Goal: Task Accomplishment & Management: Use online tool/utility

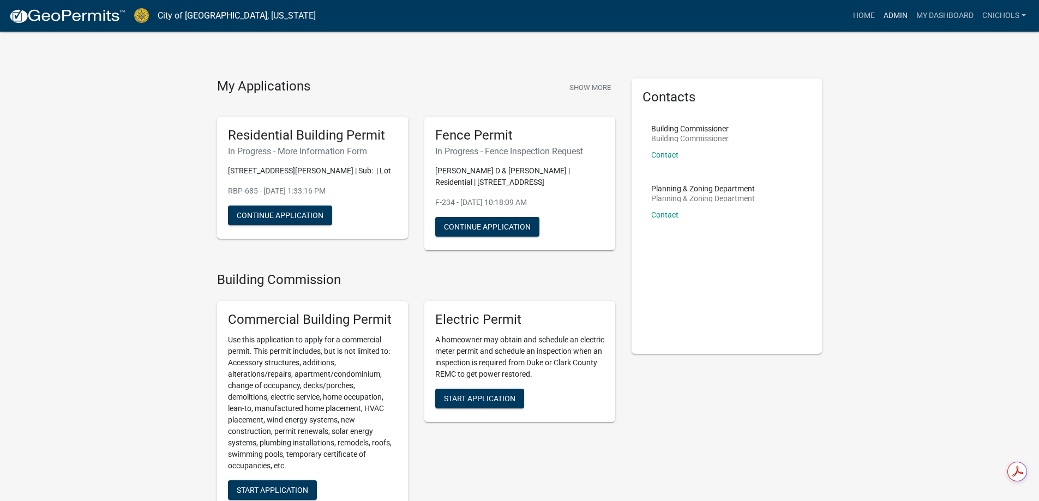
click at [897, 12] on link "Admin" at bounding box center [895, 15] width 33 height 21
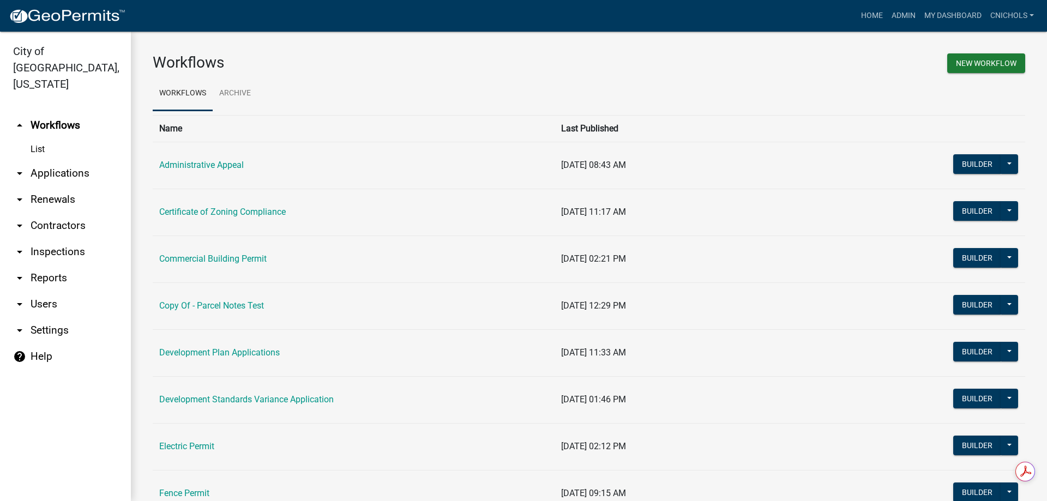
click at [64, 160] on link "arrow_drop_down Applications" at bounding box center [65, 173] width 131 height 26
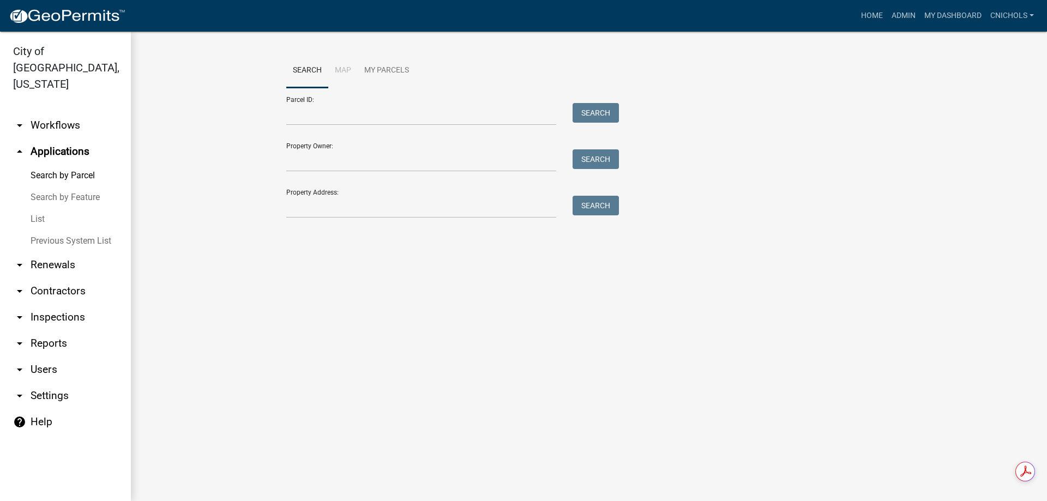
click at [39, 208] on link "List" at bounding box center [65, 219] width 131 height 22
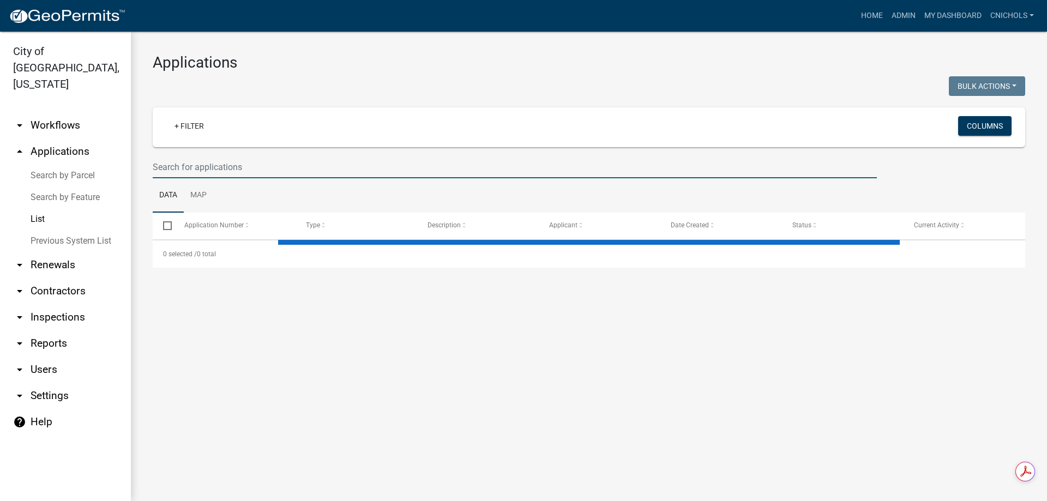
click at [185, 163] on input "text" at bounding box center [515, 167] width 724 height 22
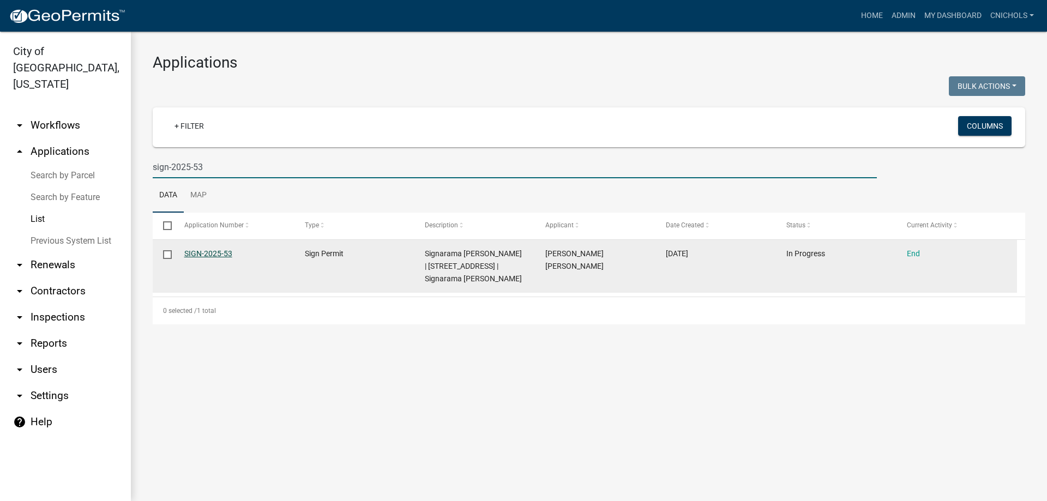
type input "sign-2025-53"
click at [219, 252] on link "SIGN-2025-53" at bounding box center [208, 253] width 48 height 9
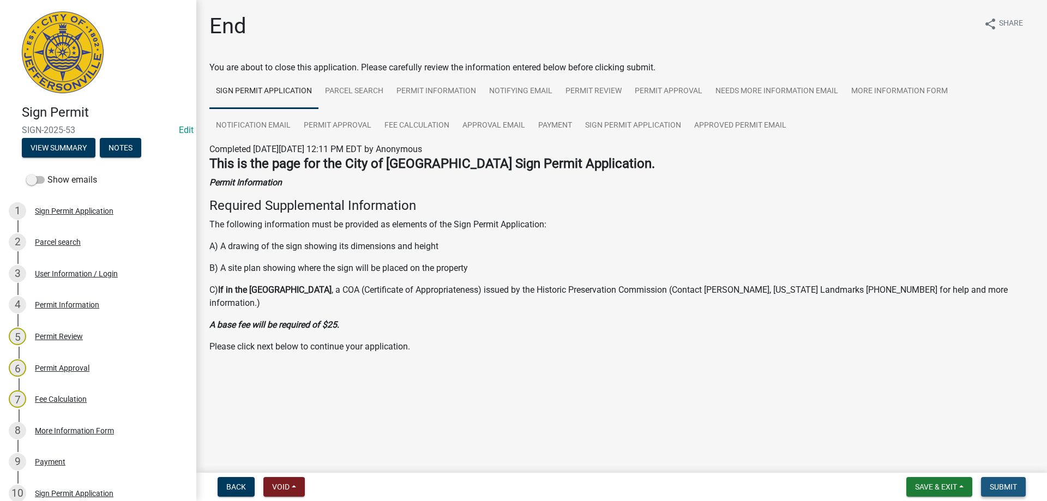
click at [995, 484] on span "Submit" at bounding box center [1003, 487] width 27 height 9
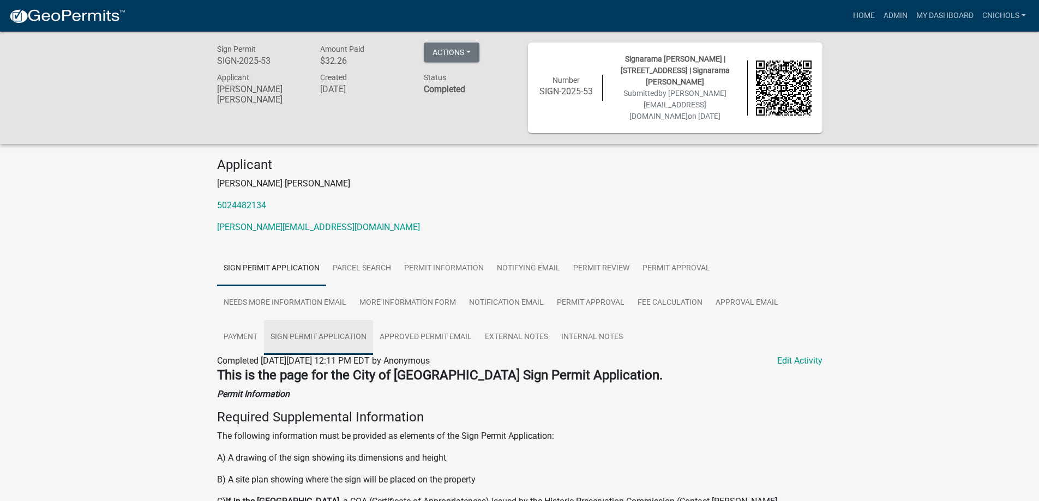
click at [311, 331] on link "Sign Permit Application" at bounding box center [318, 337] width 109 height 35
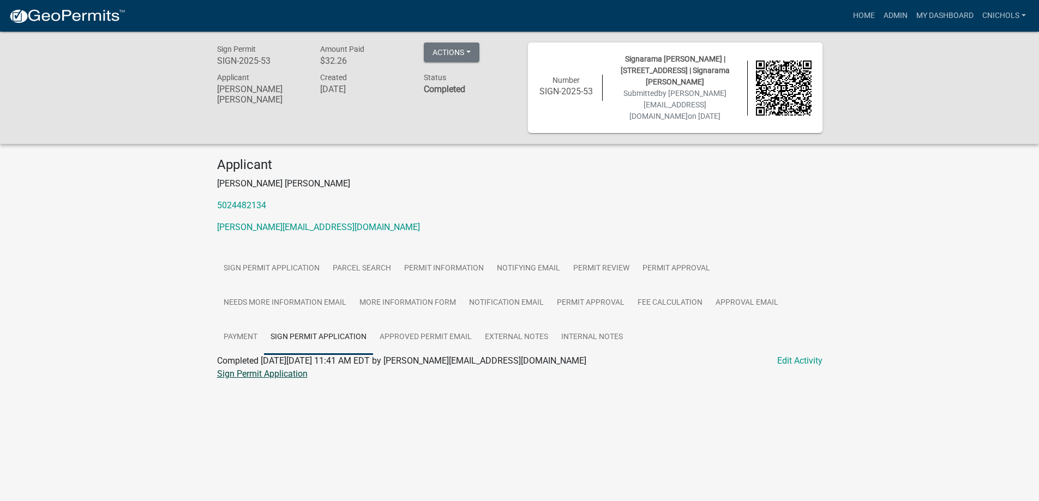
click at [280, 375] on link "Sign Permit Application" at bounding box center [262, 374] width 91 height 10
click at [458, 268] on link "Permit Information" at bounding box center [444, 268] width 93 height 35
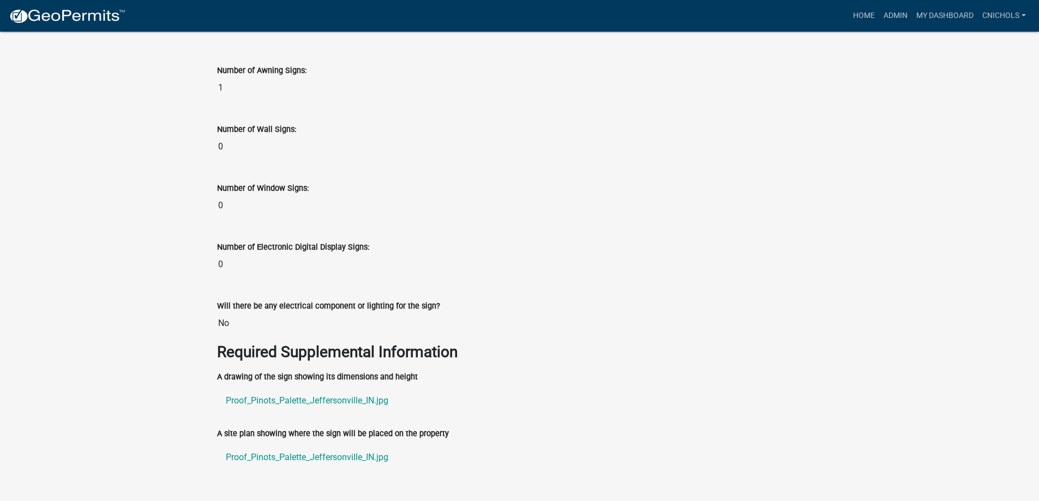
scroll to position [1800, 0]
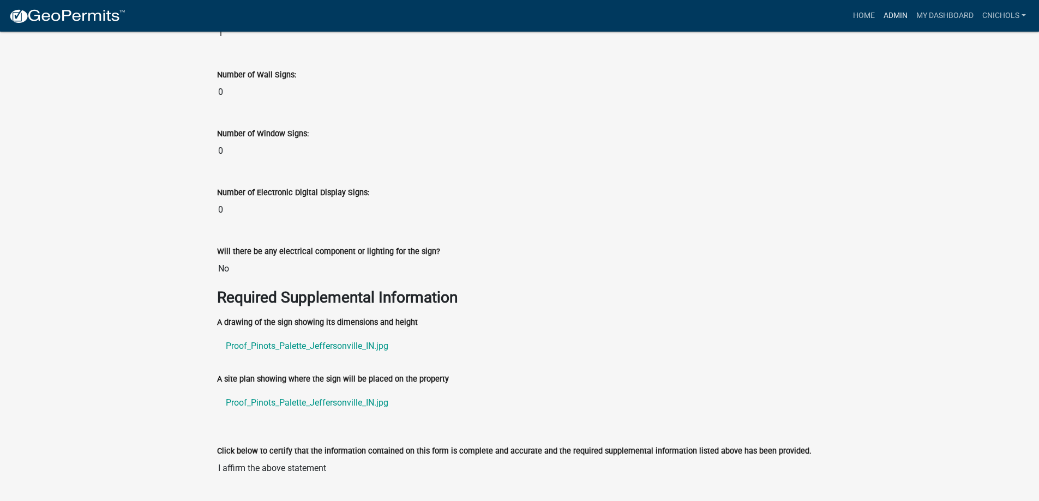
click at [894, 13] on link "Admin" at bounding box center [895, 15] width 33 height 21
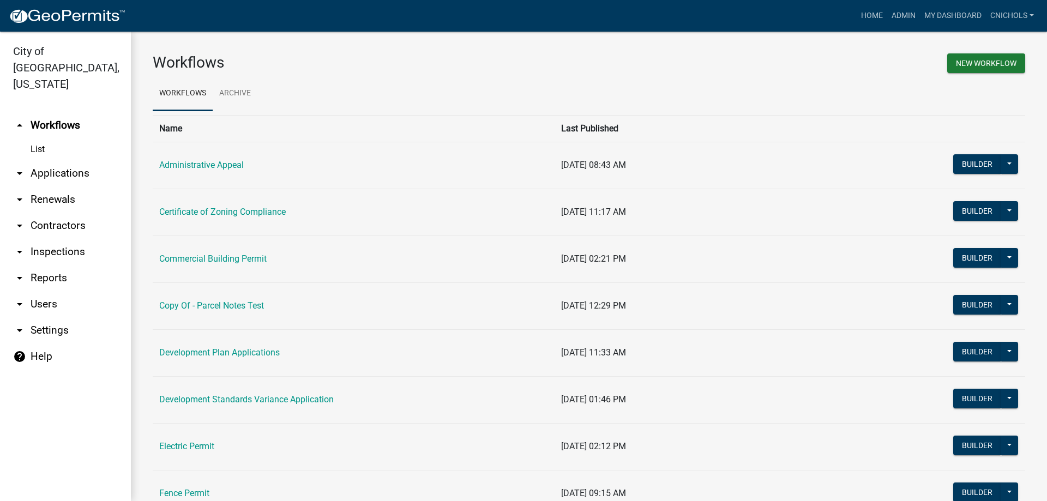
click at [49, 160] on link "arrow_drop_down Applications" at bounding box center [65, 173] width 131 height 26
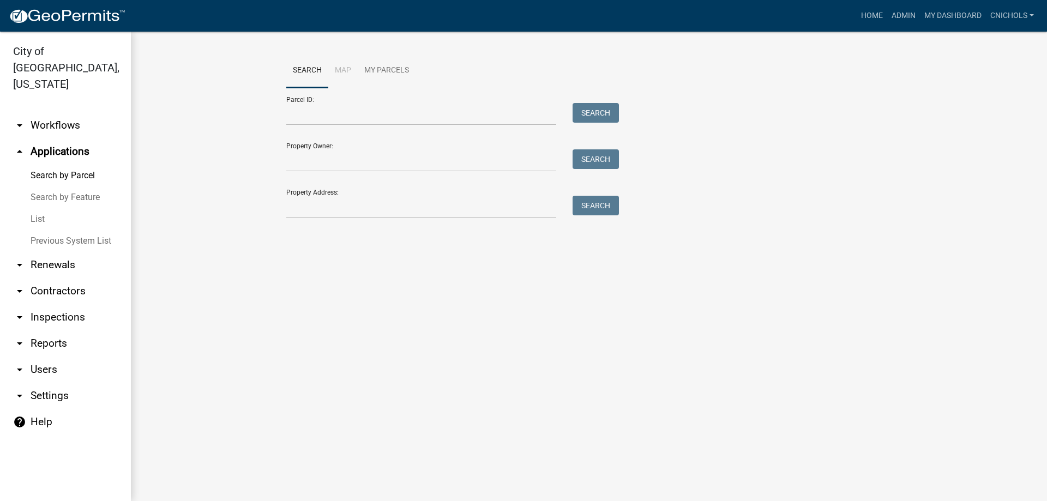
click at [38, 208] on link "List" at bounding box center [65, 219] width 131 height 22
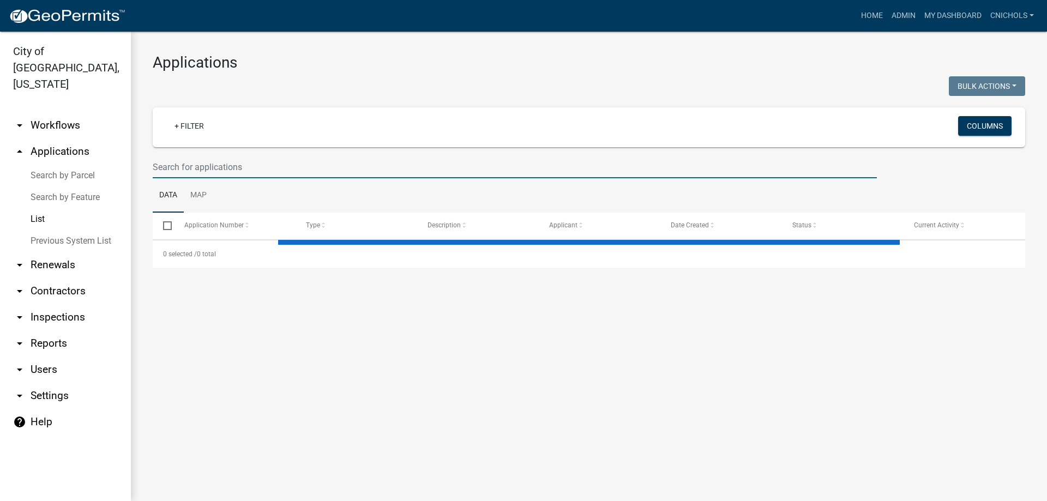
click at [165, 163] on input "text" at bounding box center [515, 167] width 724 height 22
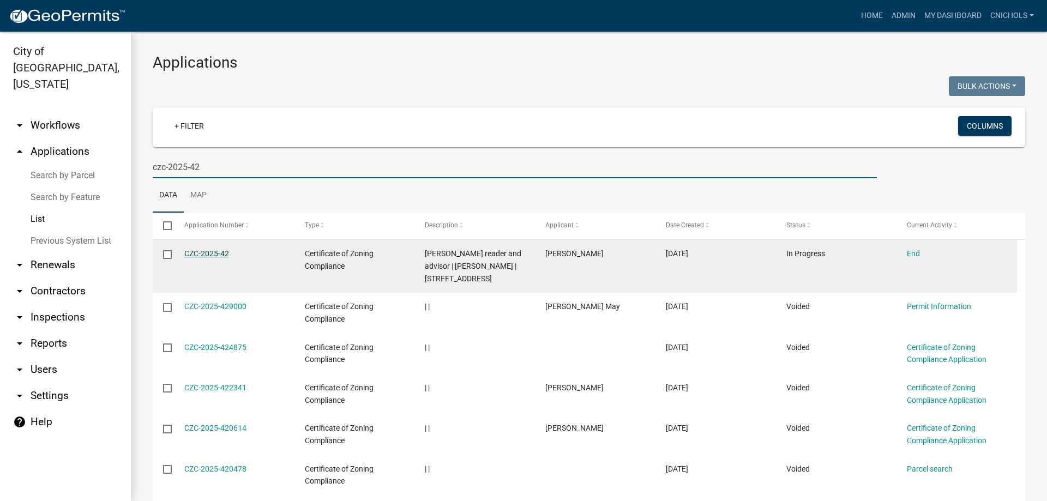
type input "czc-2025-42"
click at [210, 253] on link "CZC-2025-42" at bounding box center [206, 253] width 45 height 9
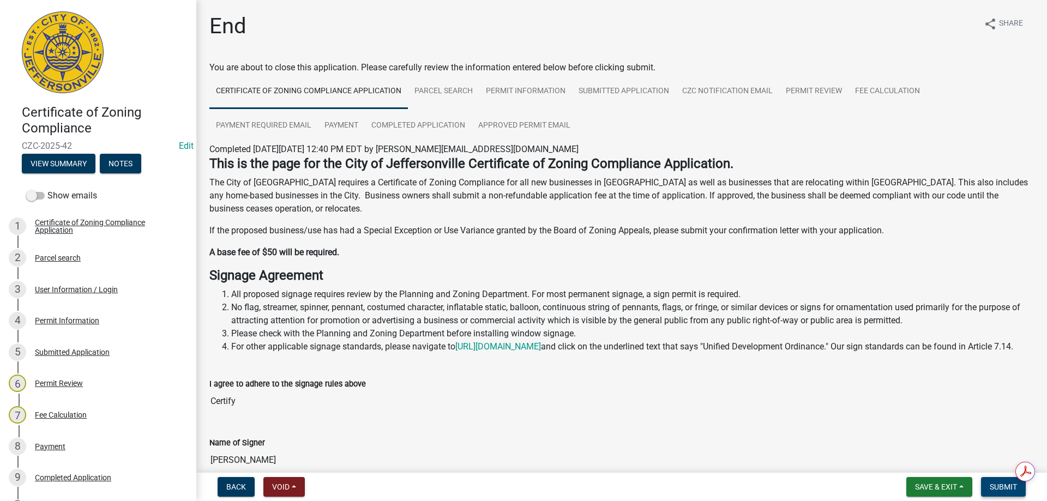
click at [1004, 487] on span "Submit" at bounding box center [1003, 487] width 27 height 9
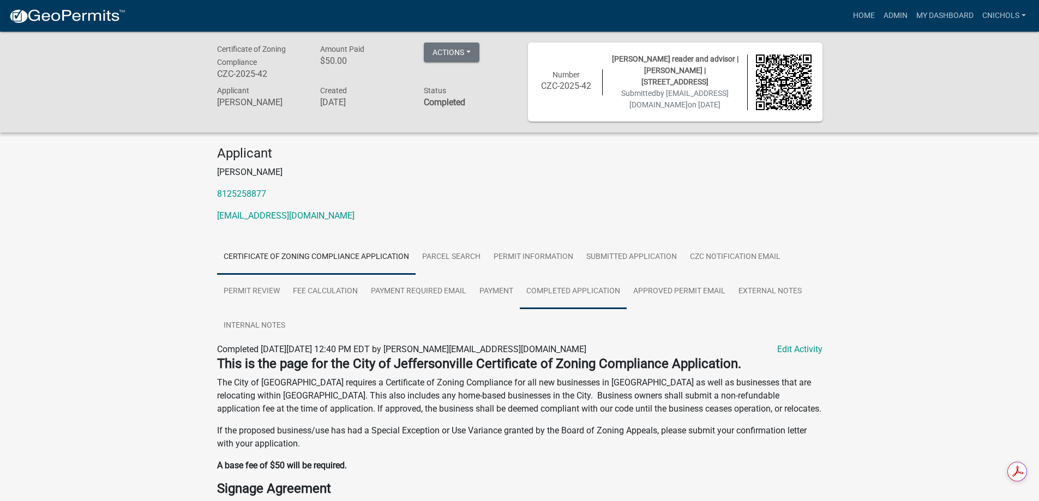
click at [582, 290] on link "Completed Application" at bounding box center [573, 291] width 107 height 35
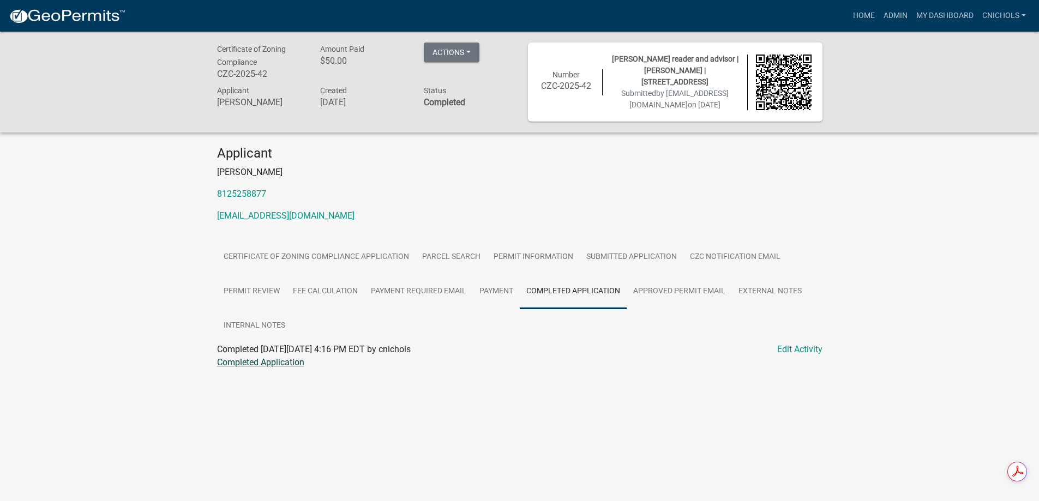
click at [267, 362] on link "Completed Application" at bounding box center [260, 362] width 87 height 10
click at [890, 15] on link "Admin" at bounding box center [895, 15] width 33 height 21
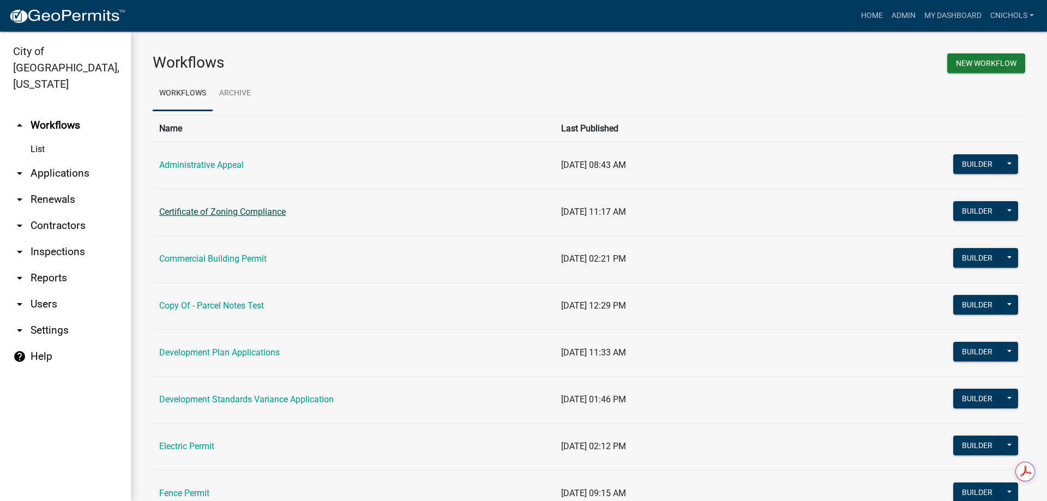
click at [216, 212] on link "Certificate of Zoning Compliance" at bounding box center [222, 212] width 127 height 10
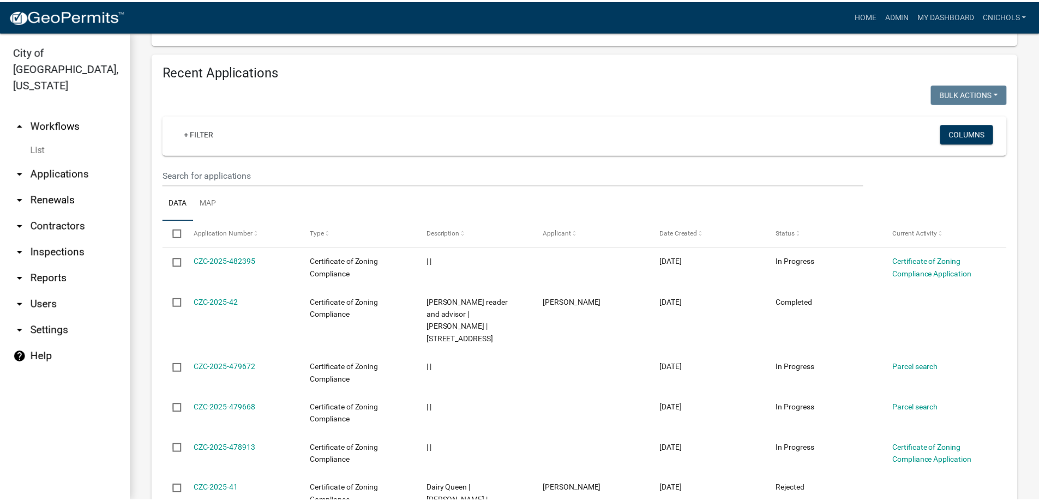
scroll to position [491, 0]
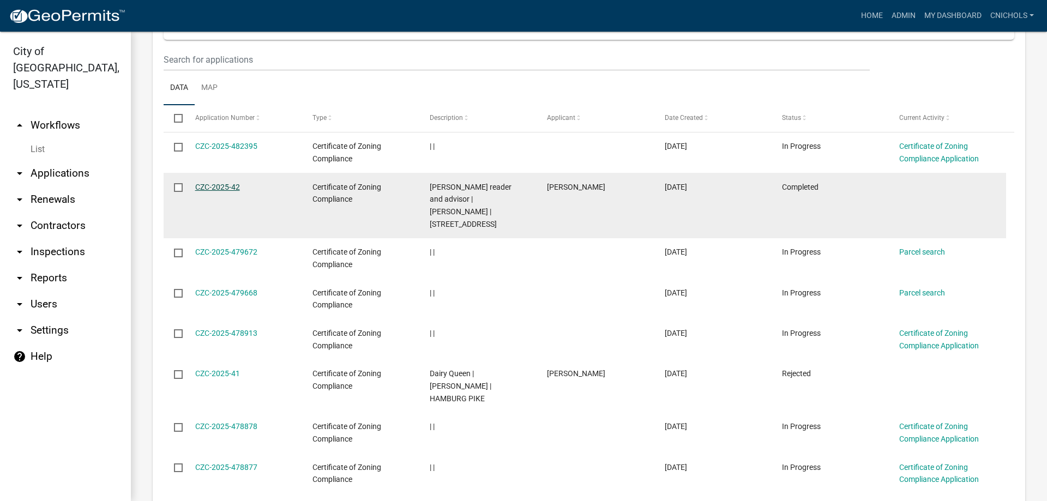
click at [211, 186] on link "CZC-2025-42" at bounding box center [217, 187] width 45 height 9
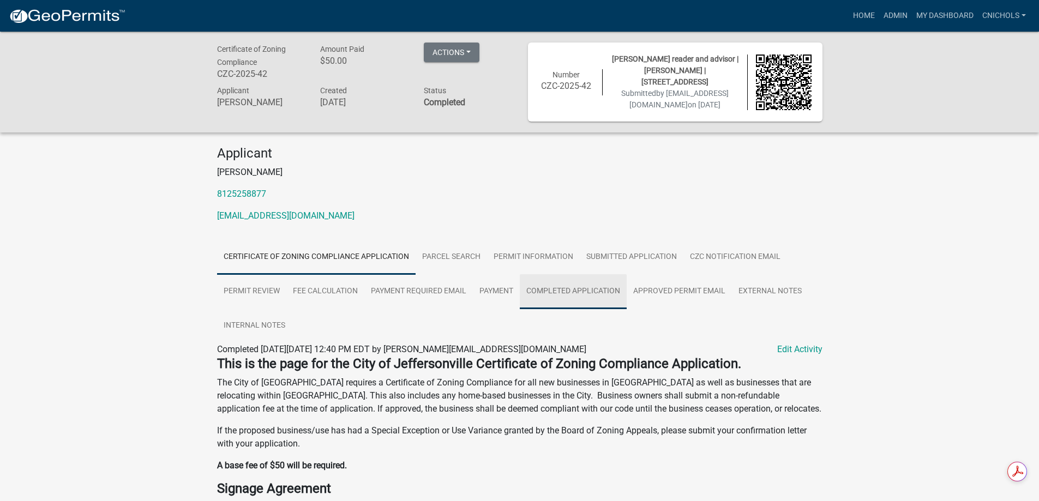
click at [566, 288] on link "Completed Application" at bounding box center [573, 291] width 107 height 35
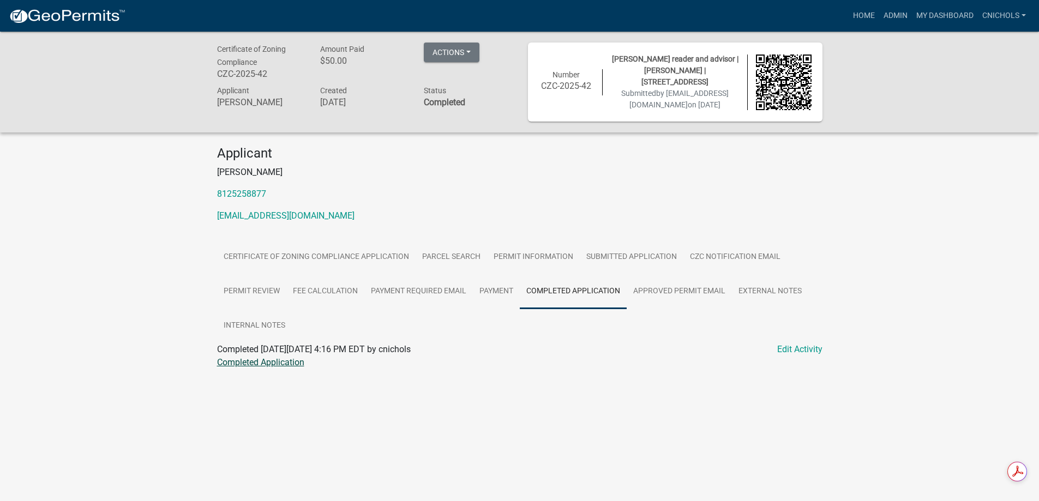
click at [252, 364] on link "Completed Application" at bounding box center [260, 362] width 87 height 10
click at [896, 15] on link "Admin" at bounding box center [895, 15] width 33 height 21
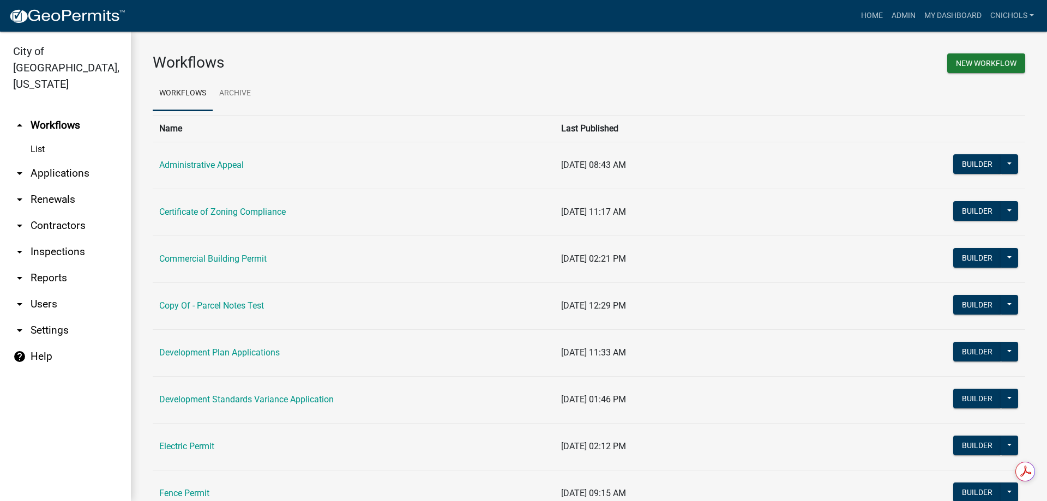
click at [52, 265] on link "arrow_drop_down Reports" at bounding box center [65, 278] width 131 height 26
select select "0: null"
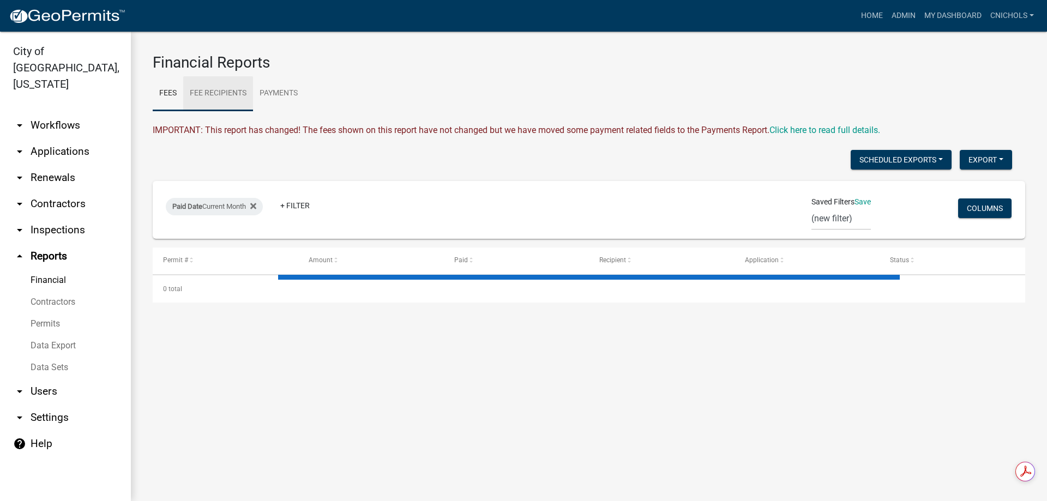
click at [215, 89] on link "Fee Recipients" at bounding box center [218, 93] width 70 height 35
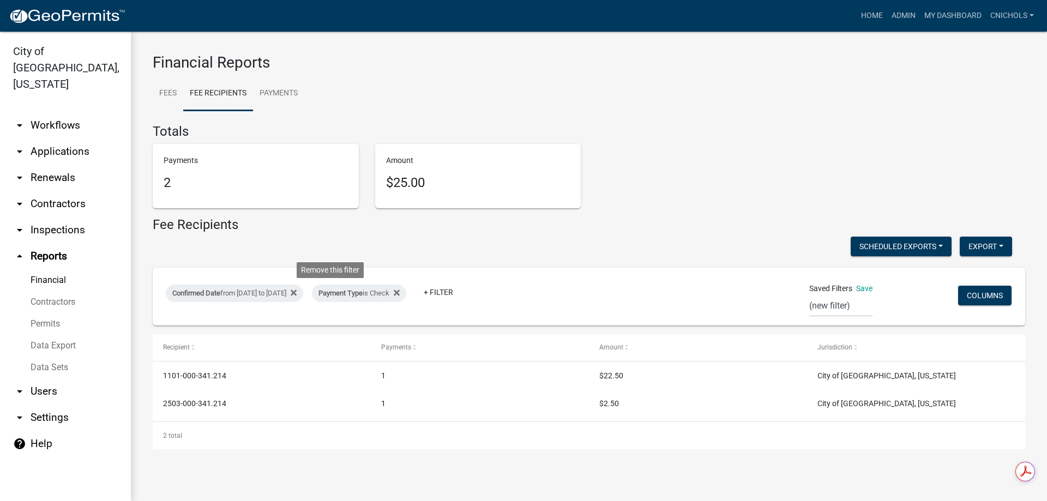
drag, startPoint x: 334, startPoint y: 289, endPoint x: 321, endPoint y: 299, distance: 16.3
click at [297, 289] on icon at bounding box center [294, 292] width 6 height 9
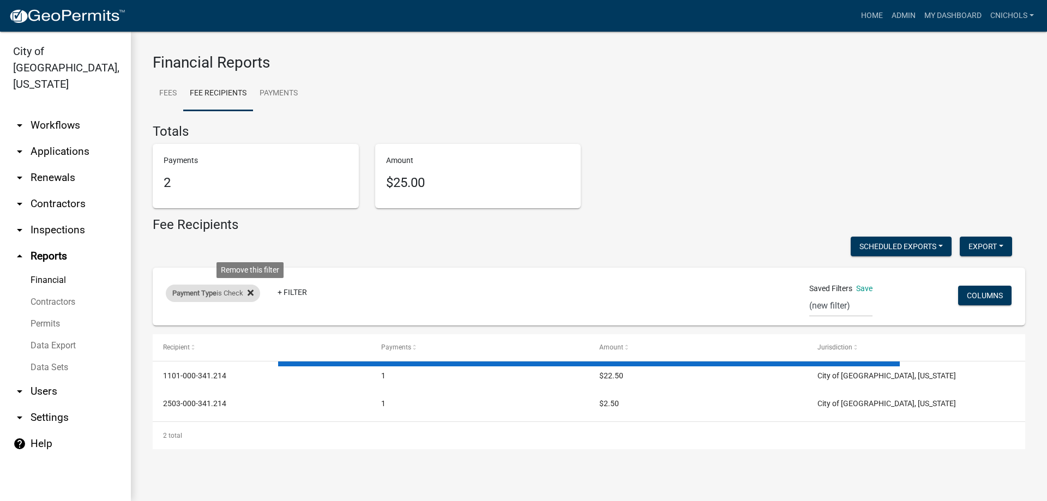
click at [253, 291] on icon at bounding box center [251, 292] width 6 height 9
click at [196, 296] on link "+ Filter" at bounding box center [189, 296] width 47 height 20
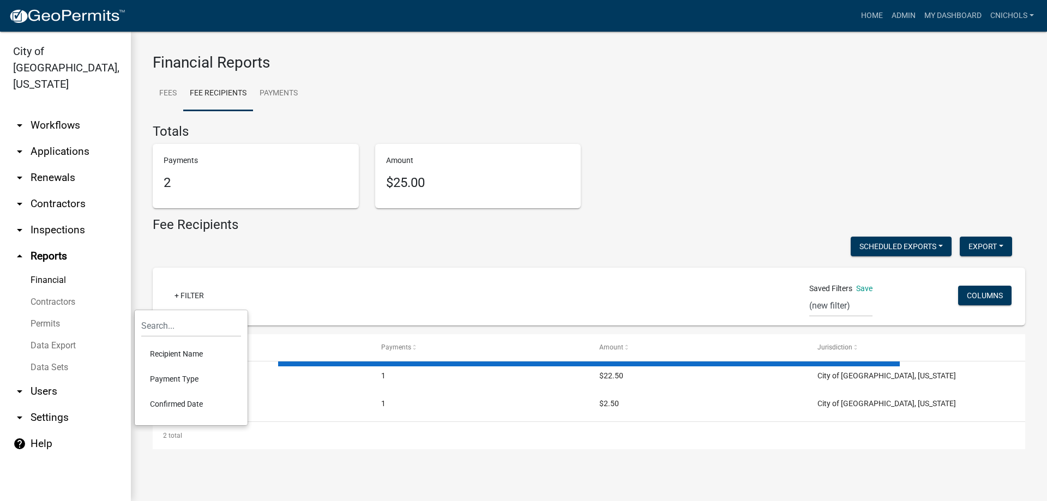
click at [184, 401] on li "Confirmed Date" at bounding box center [191, 404] width 100 height 25
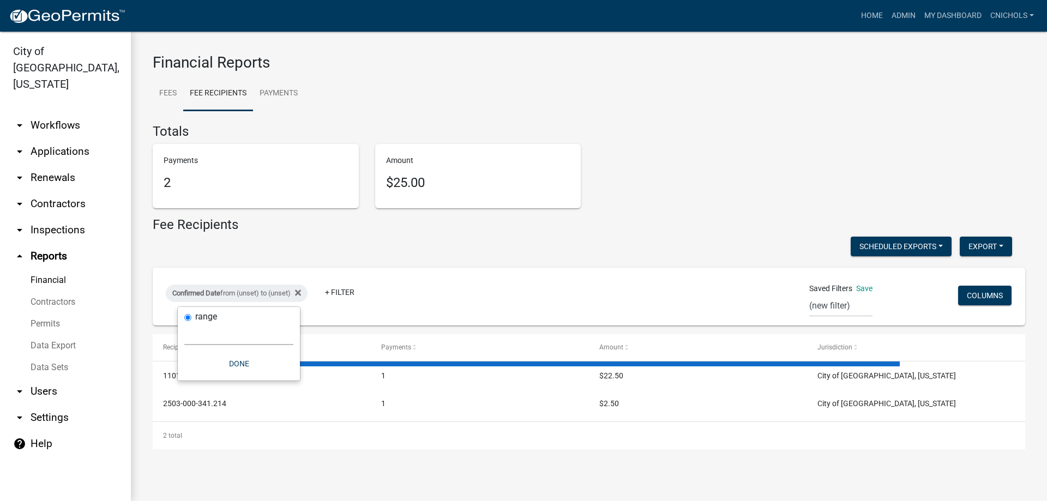
click at [214, 339] on select "[DATE] [DATE] Current Week Previous Week Current Month Last Month Current Calen…" at bounding box center [238, 334] width 109 height 22
select select "custom"
click at [184, 323] on select "[DATE] [DATE] Current Week Previous Week Current Month Last Month Current Calen…" at bounding box center [238, 334] width 109 height 22
click at [287, 380] on input "date" at bounding box center [238, 380] width 109 height 22
type input "[DATE]"
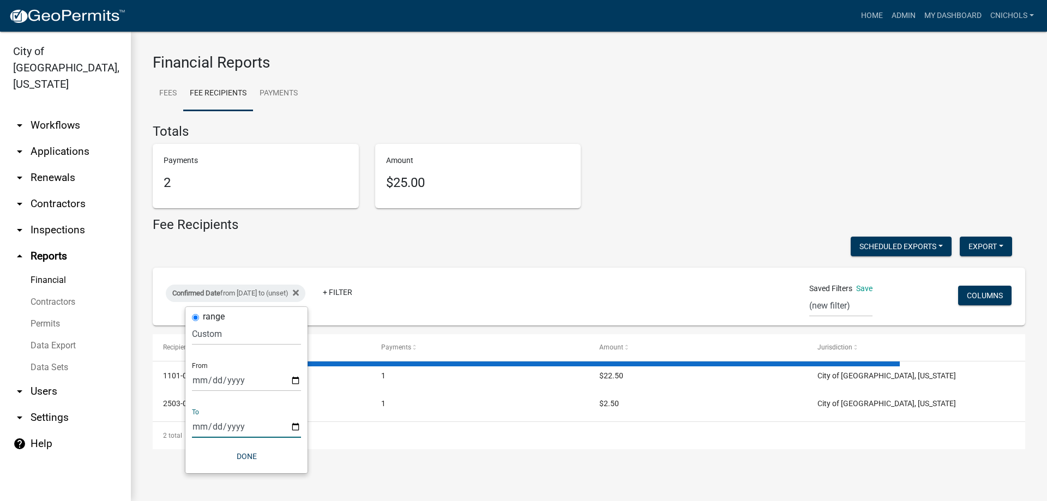
click at [292, 426] on input "date" at bounding box center [246, 427] width 109 height 22
type input "[DATE]"
click at [257, 460] on button "Done" at bounding box center [254, 457] width 109 height 20
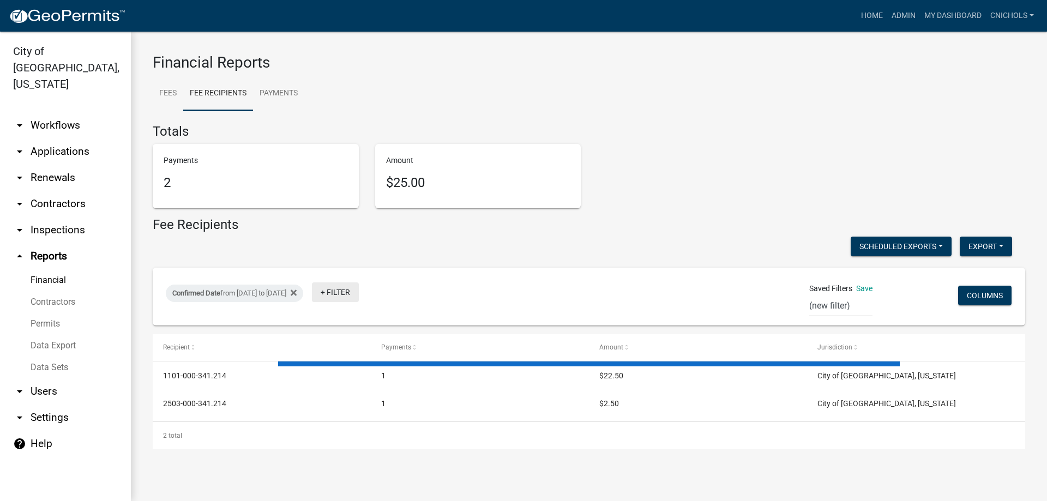
click at [359, 294] on link "+ Filter" at bounding box center [335, 292] width 47 height 20
click at [361, 374] on li "Payment Type" at bounding box center [377, 375] width 100 height 25
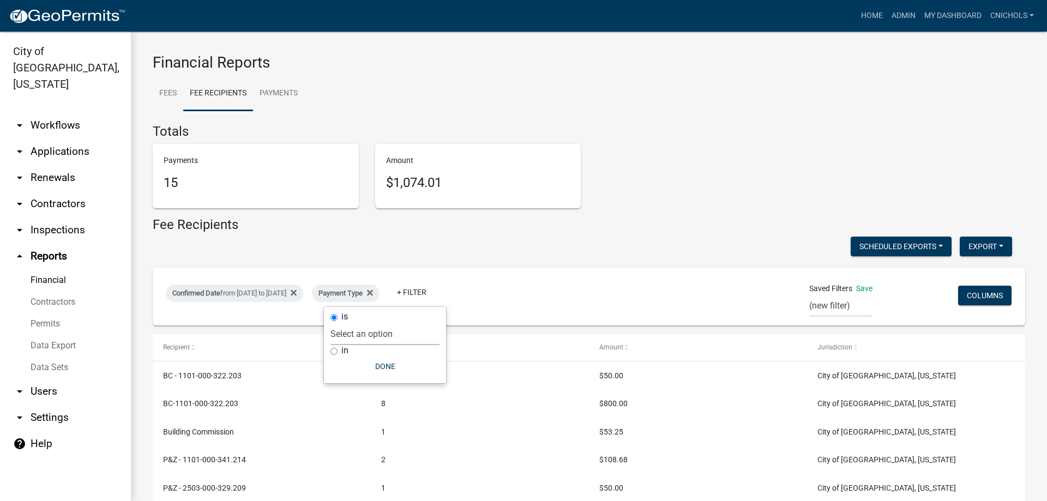
click at [350, 337] on select "Select an option Online CreditCardPOS Check Cash" at bounding box center [384, 334] width 109 height 22
click at [345, 323] on select "Select an option Online CreditCardPOS Check Cash" at bounding box center [384, 334] width 109 height 22
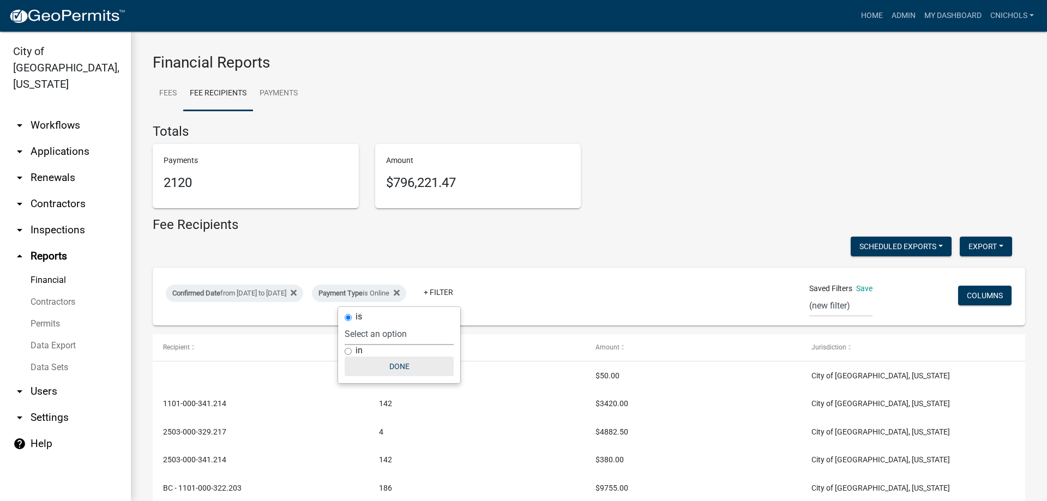
select select "0: null"
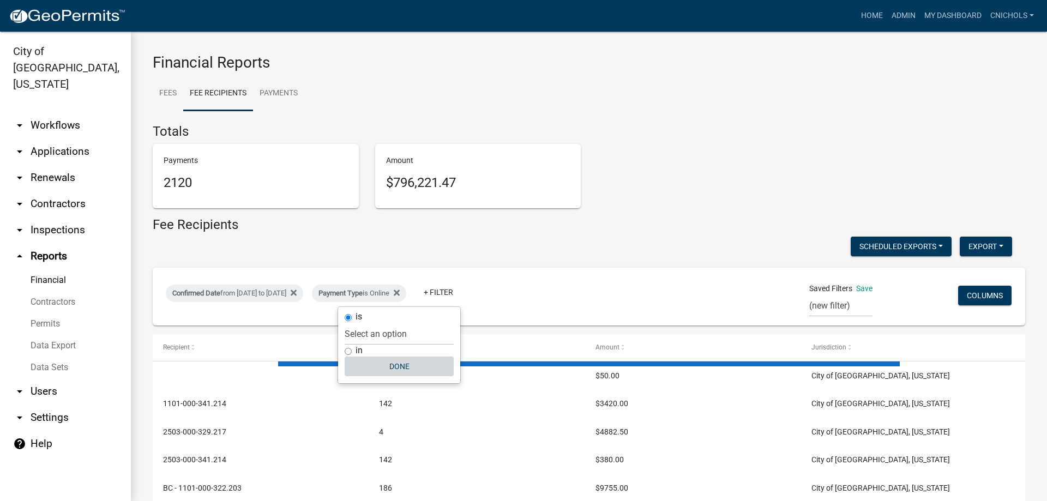
click at [412, 363] on button "Done" at bounding box center [399, 367] width 109 height 20
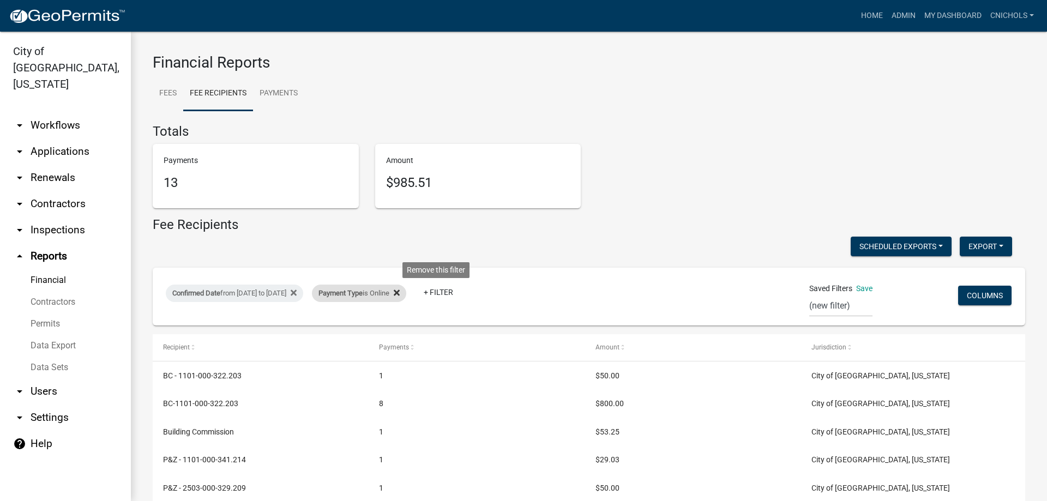
click at [400, 292] on icon at bounding box center [397, 293] width 6 height 6
click at [359, 293] on link "+ Filter" at bounding box center [335, 292] width 47 height 20
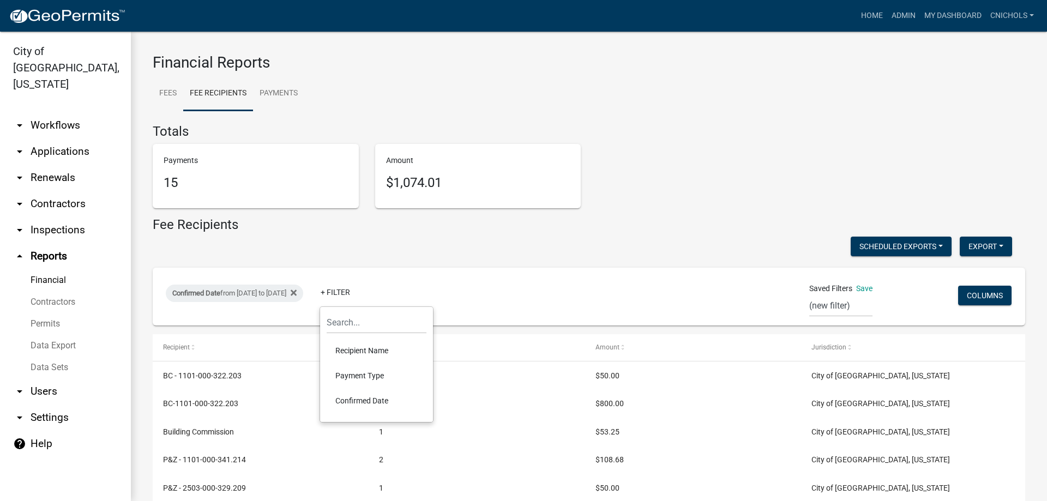
click at [360, 376] on li "Payment Type" at bounding box center [377, 375] width 100 height 25
click at [363, 339] on select "Select an option Online CreditCardPOS Check Cash" at bounding box center [384, 334] width 109 height 22
select select "Check"
click at [345, 323] on select "Select an option Online CreditCardPOS Check Cash" at bounding box center [384, 334] width 109 height 22
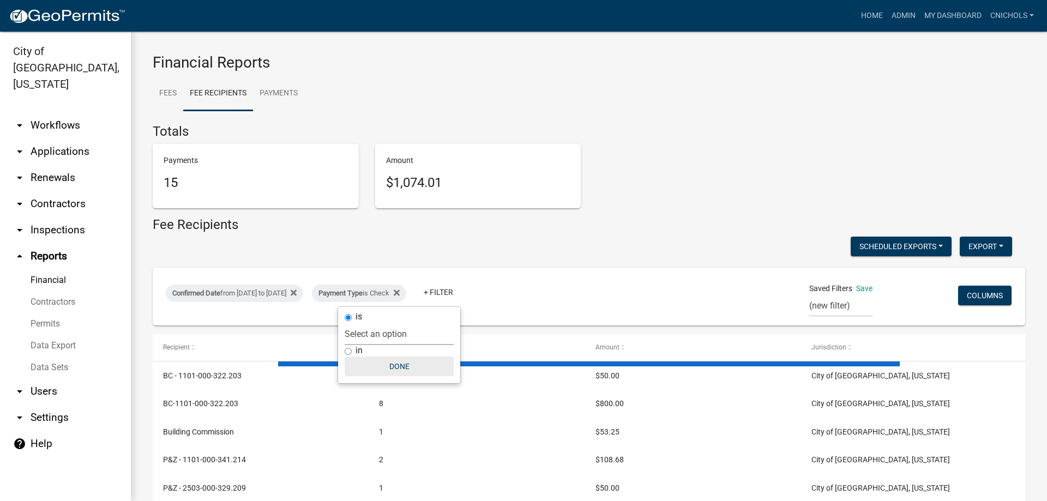
click at [407, 365] on button "Done" at bounding box center [399, 367] width 109 height 20
